Goal: Navigation & Orientation: Find specific page/section

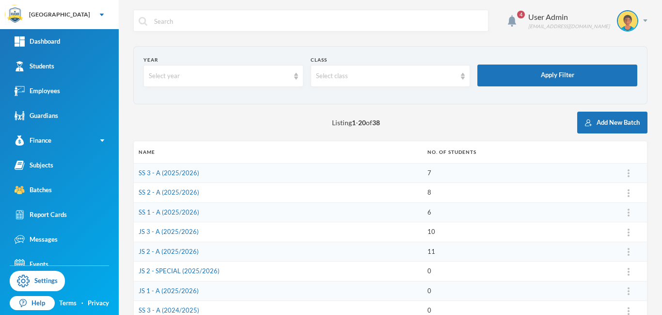
click at [234, 250] on td "JS 2 - A (2025/2026)" at bounding box center [278, 251] width 289 height 20
click at [172, 252] on link "JS 2 - A (2025/2026)" at bounding box center [169, 251] width 60 height 8
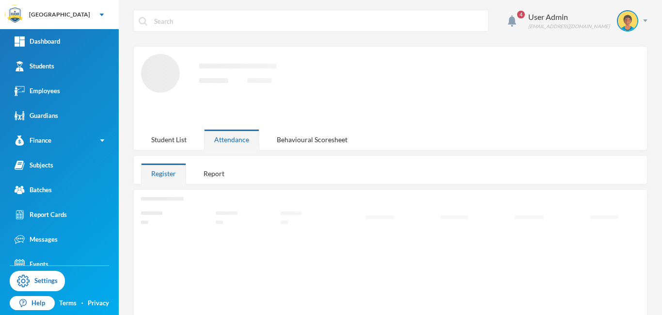
click at [172, 252] on icon "Loading interface..." at bounding box center [390, 304] width 499 height 214
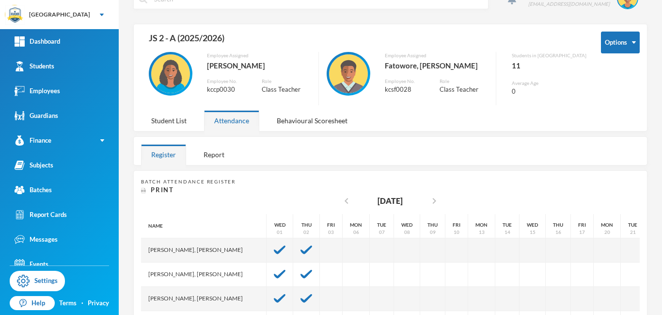
scroll to position [24, 0]
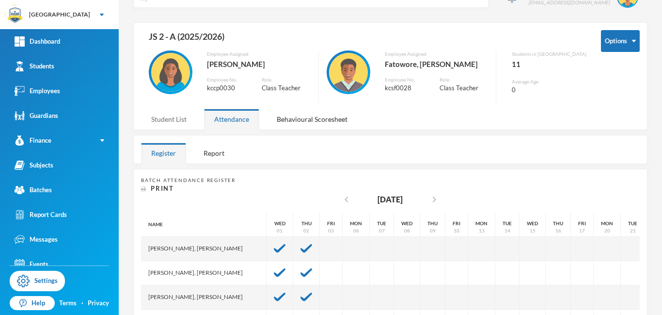
click at [174, 120] on div "Student List" at bounding box center [169, 119] width 56 height 21
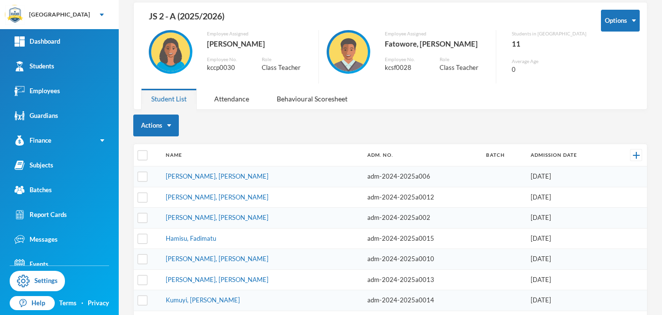
scroll to position [0, 0]
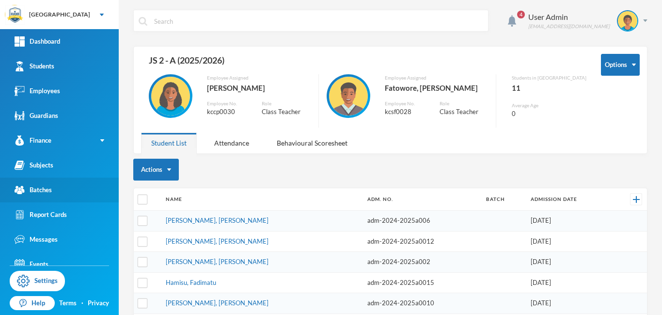
click at [40, 191] on div "Batches" at bounding box center [33, 190] width 37 height 10
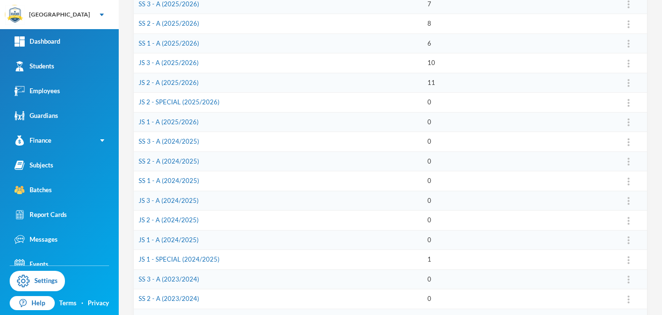
scroll to position [171, 0]
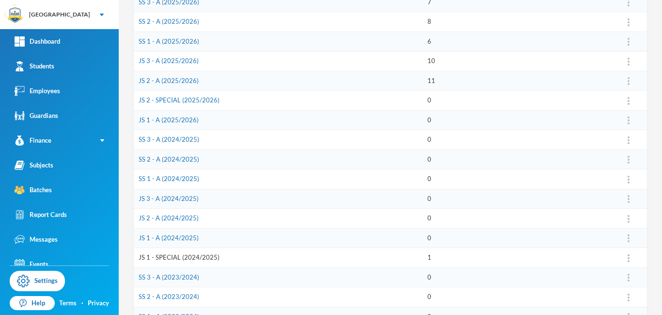
click at [187, 257] on link "JS 1 - SPECIAL (2024/2025)" at bounding box center [179, 257] width 81 height 8
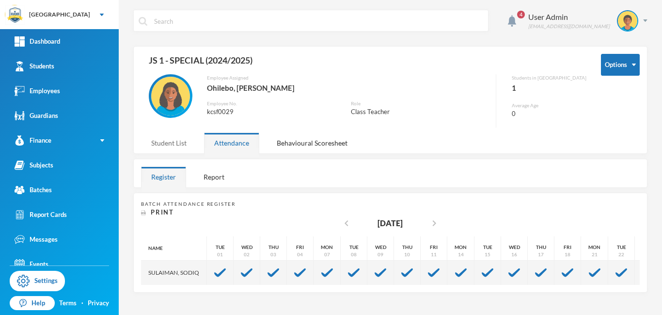
click at [181, 143] on div "Student List" at bounding box center [169, 142] width 56 height 21
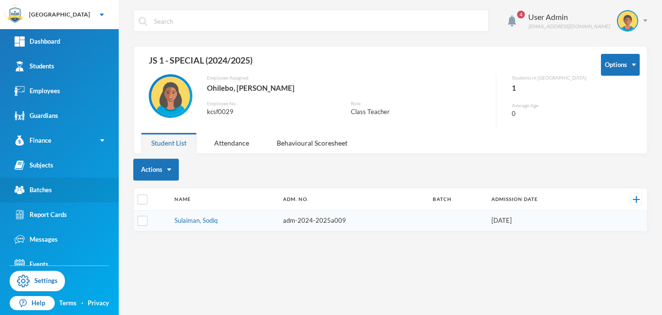
click at [47, 194] on div "Batches" at bounding box center [33, 190] width 37 height 10
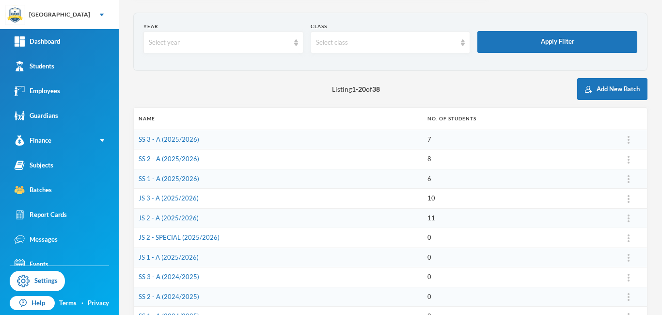
scroll to position [34, 0]
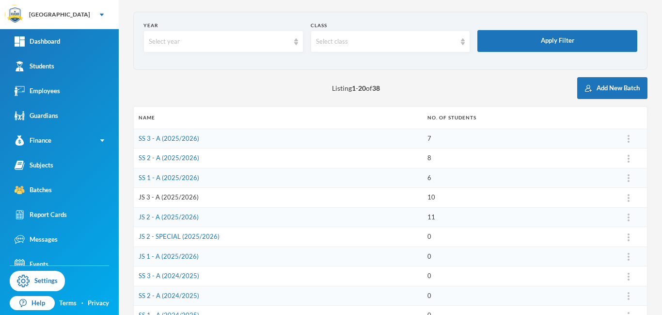
click at [159, 197] on link "JS 3 - A (2025/2026)" at bounding box center [169, 197] width 60 height 8
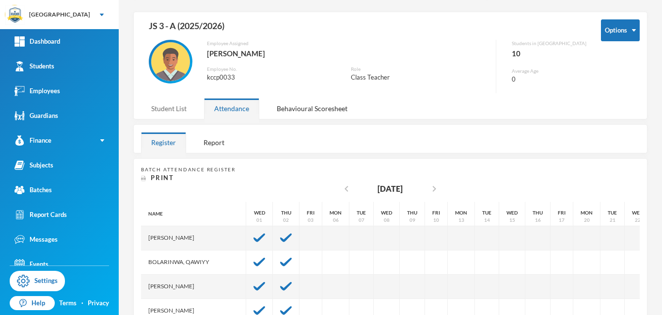
click at [175, 110] on div "Student List" at bounding box center [169, 108] width 56 height 21
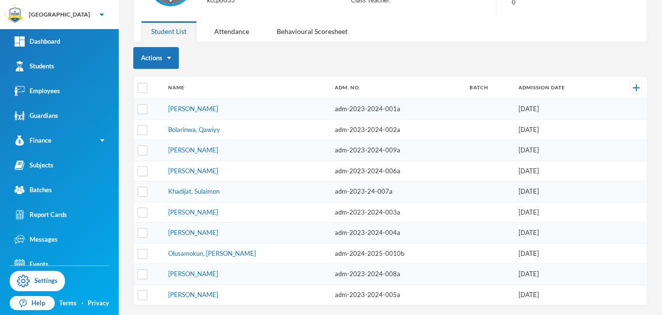
scroll to position [111, 0]
